Goal: Answer question/provide support

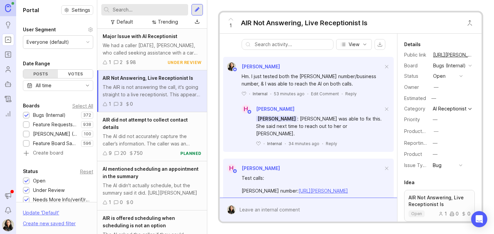
scroll to position [174, 0]
click at [326, 146] on div "Reply" at bounding box center [331, 143] width 11 height 6
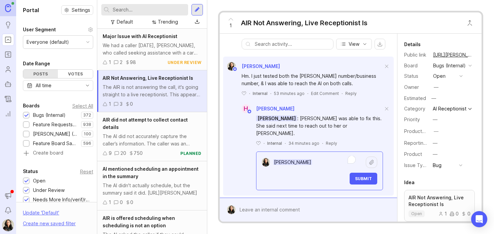
type textarea "Hannah"
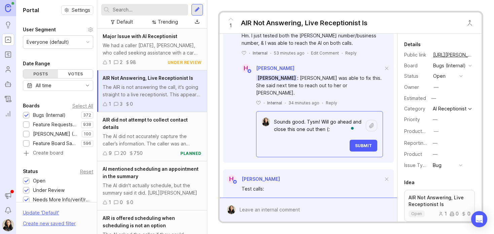
scroll to position [213, 0]
type textarea "Sounds good. Tysm! Will go ahead and close this one out then (:"
click at [355, 149] on span "Submit" at bounding box center [363, 146] width 17 height 5
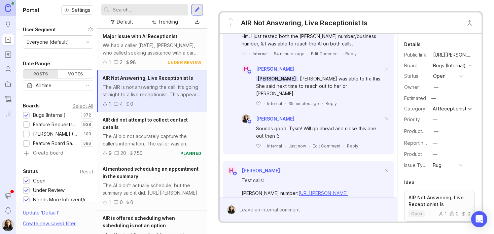
click at [456, 80] on button "open" at bounding box center [448, 76] width 34 height 9
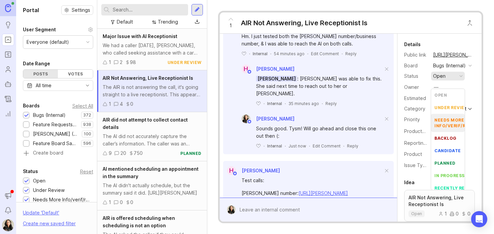
scroll to position [34, 0]
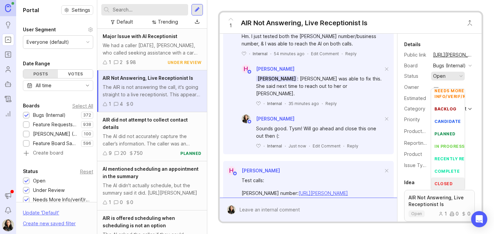
click at [446, 181] on div "closed" at bounding box center [443, 184] width 18 height 6
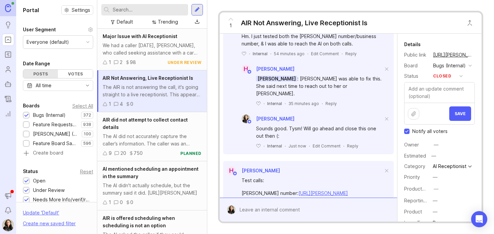
click at [407, 134] on input "Notify all voters" at bounding box center [406, 130] width 5 height 5
checkbox input "false"
click at [428, 103] on textarea at bounding box center [439, 92] width 70 height 20
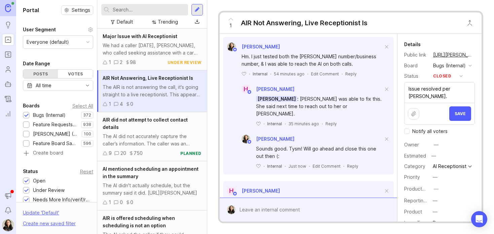
scroll to position [193, 0]
type textarea "Issue resolved per Coralyn."
click at [454, 116] on span "Save" at bounding box center [459, 113] width 11 height 5
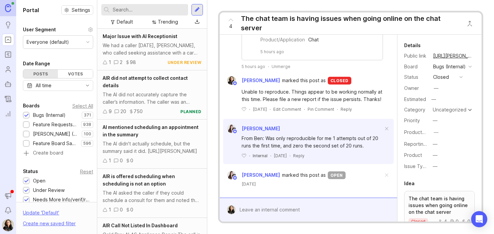
scroll to position [834, 0]
click at [277, 69] on div "Unmerge" at bounding box center [280, 67] width 19 height 6
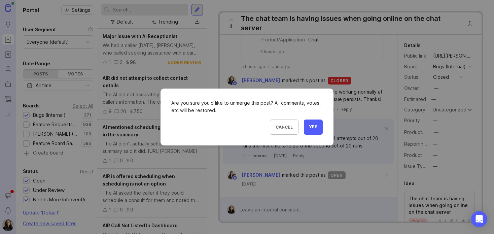
click at [311, 125] on span "Yes" at bounding box center [313, 127] width 8 height 6
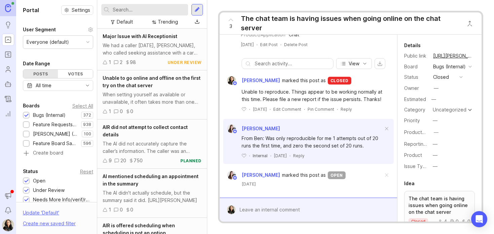
scroll to position [532, 0]
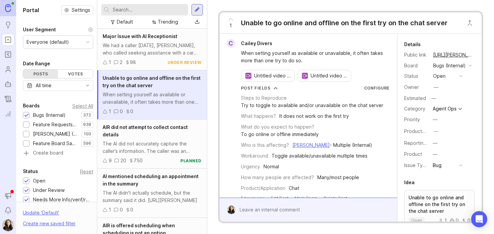
scroll to position [8, 0]
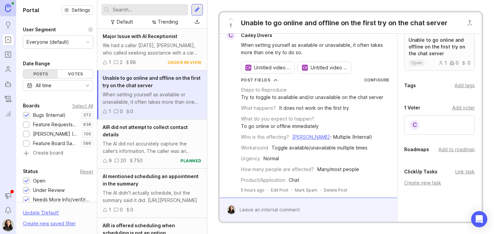
scroll to position [158, 0]
click at [457, 152] on div "Add to roadmap" at bounding box center [456, 148] width 36 height 7
type input "bug"
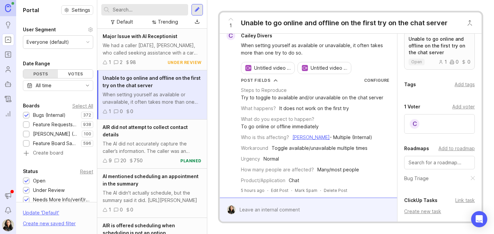
scroll to position [8, 0]
click at [369, 203] on div at bounding box center [312, 209] width 155 height 13
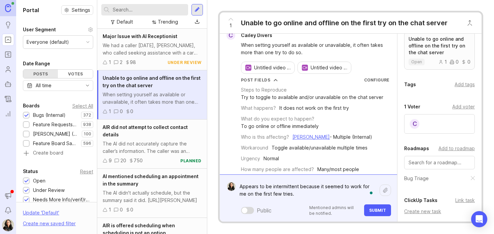
click at [371, 183] on textarea "Appears to be intermittent because it seemed to work for me on the first few tr…" at bounding box center [307, 190] width 144 height 20
click at [294, 193] on textarea "Appears to be intermittent because it seemed to work for me on the first few tr…" at bounding box center [307, 190] width 144 height 20
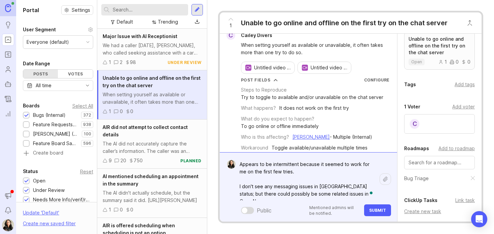
click at [373, 176] on textarea "Appears to be intermittent because it seemed to work for me on the first few tr…" at bounding box center [307, 179] width 144 height 42
drag, startPoint x: 271, startPoint y: 194, endPoint x: 350, endPoint y: 182, distance: 79.6
click at [350, 182] on textarea "Appears to be intermittent because it seemed to work for me on the first few tr…" at bounding box center [307, 179] width 144 height 42
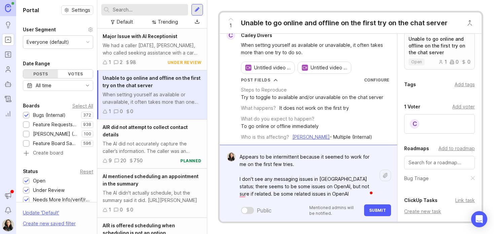
drag, startPoint x: 322, startPoint y: 192, endPoint x: 237, endPoint y: 192, distance: 85.1
click at [237, 192] on textarea "Appears to be intermittent because it seemed to work for me on the first few tr…" at bounding box center [307, 175] width 144 height 50
type textarea "Appears to be intermittent because it seemed to work for me on the first few tr…"
click at [371, 213] on button "Submit" at bounding box center [377, 210] width 27 height 12
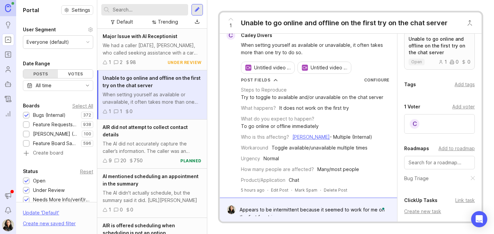
scroll to position [0, 0]
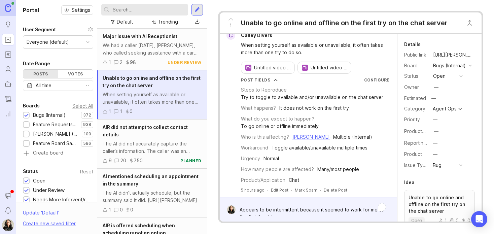
click at [441, 80] on div "open" at bounding box center [439, 75] width 12 height 7
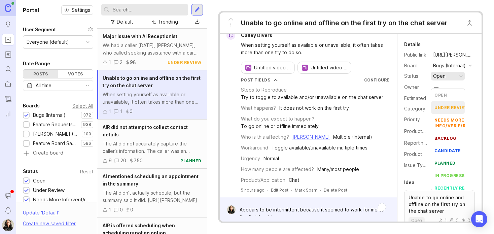
click at [445, 108] on div "under review" at bounding box center [451, 108] width 34 height 6
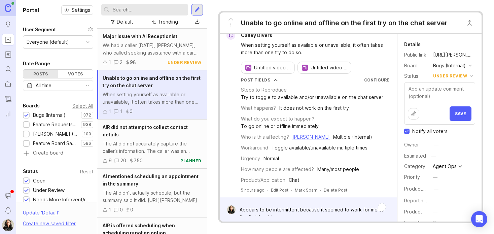
click at [408, 134] on input "Notify all voters" at bounding box center [406, 130] width 5 height 5
checkbox input "false"
click at [463, 117] on button "Save" at bounding box center [460, 113] width 22 height 14
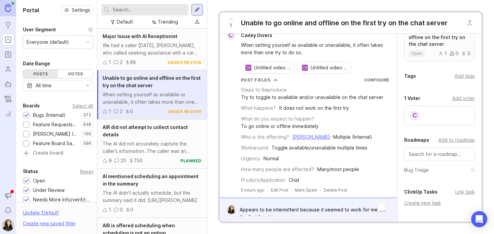
scroll to position [168, 0]
click at [463, 79] on div "Add tags" at bounding box center [464, 74] width 20 height 7
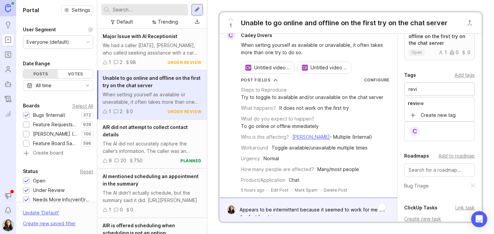
type input "revi"
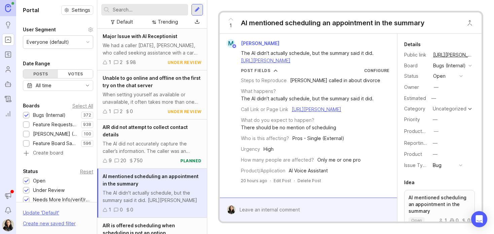
click at [307, 112] on link "https://agent.smith.ai/agent/call/CA4cb87d2a79b9d520a1f6ac629169c4c0/" at bounding box center [316, 109] width 49 height 6
click at [9, 56] on icon "Roadmaps" at bounding box center [7, 54] width 7 height 8
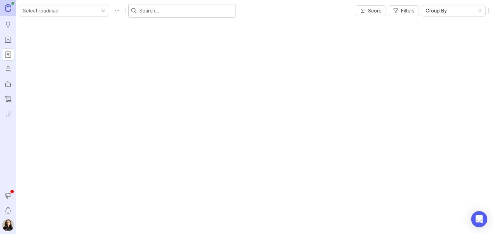
click at [139, 13] on input "text" at bounding box center [185, 10] width 93 height 7
type input "summary"
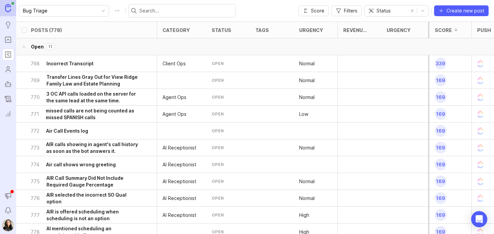
click at [150, 11] on input "text" at bounding box center [185, 10] width 93 height 7
type input "summary"
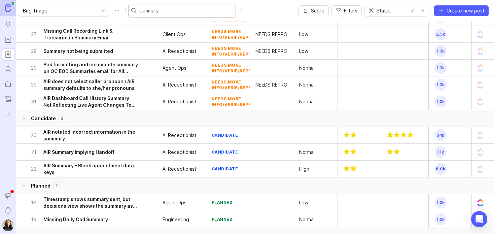
scroll to position [172, 0]
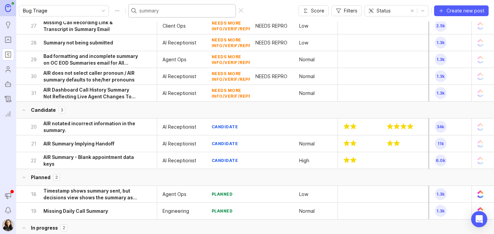
click at [90, 126] on h6 "AIR notated incorrect information in the summary." at bounding box center [90, 126] width 95 height 13
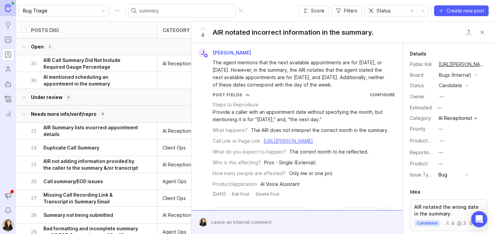
click at [104, 84] on h6 "AI mentioned scheduling an appointment in the summary" at bounding box center [90, 80] width 95 height 13
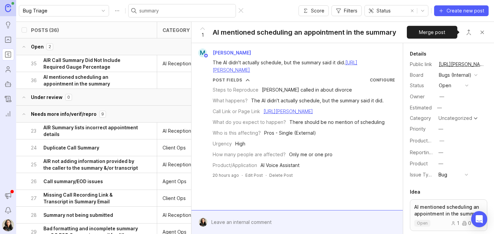
click at [469, 31] on button "Close button" at bounding box center [468, 32] width 13 height 13
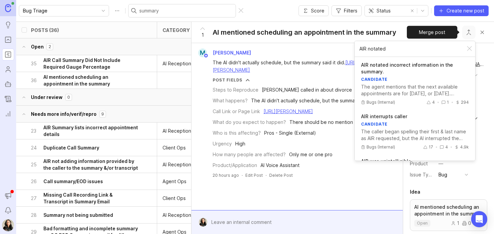
type input "AIR notated"
click at [404, 72] on p "AIR notated incorrect information in the summary." at bounding box center [415, 68] width 108 height 13
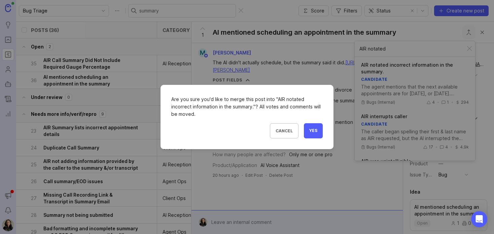
click at [316, 127] on button "Yes" at bounding box center [313, 130] width 19 height 15
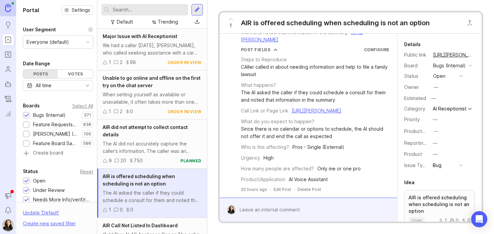
scroll to position [50, 0]
click at [292, 108] on link "[URL][PERSON_NAME]" at bounding box center [316, 111] width 49 height 6
